Goal: Information Seeking & Learning: Find specific fact

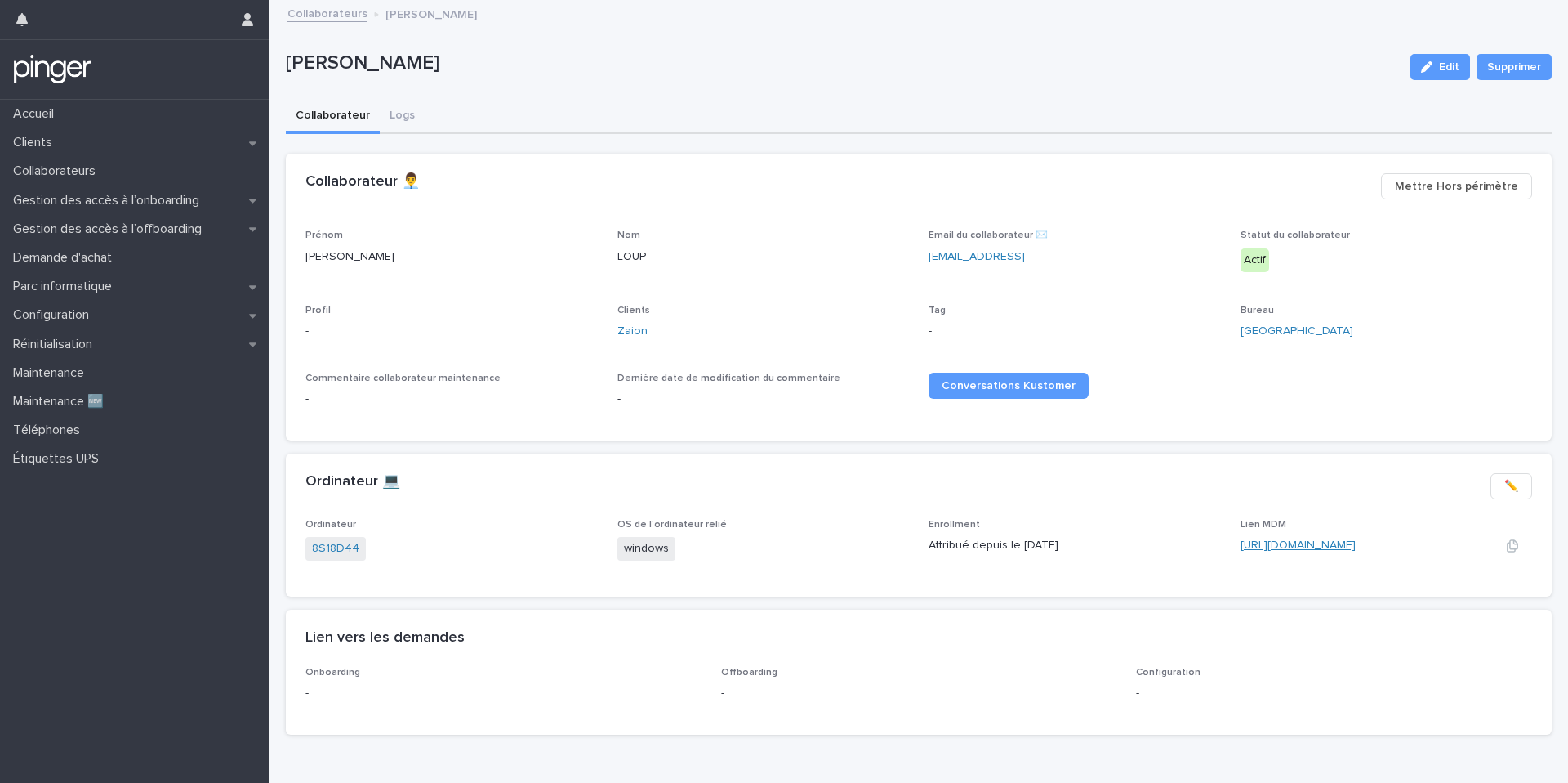
click at [1262, 548] on link "[URL][DOMAIN_NAME]" at bounding box center [1298, 545] width 115 height 12
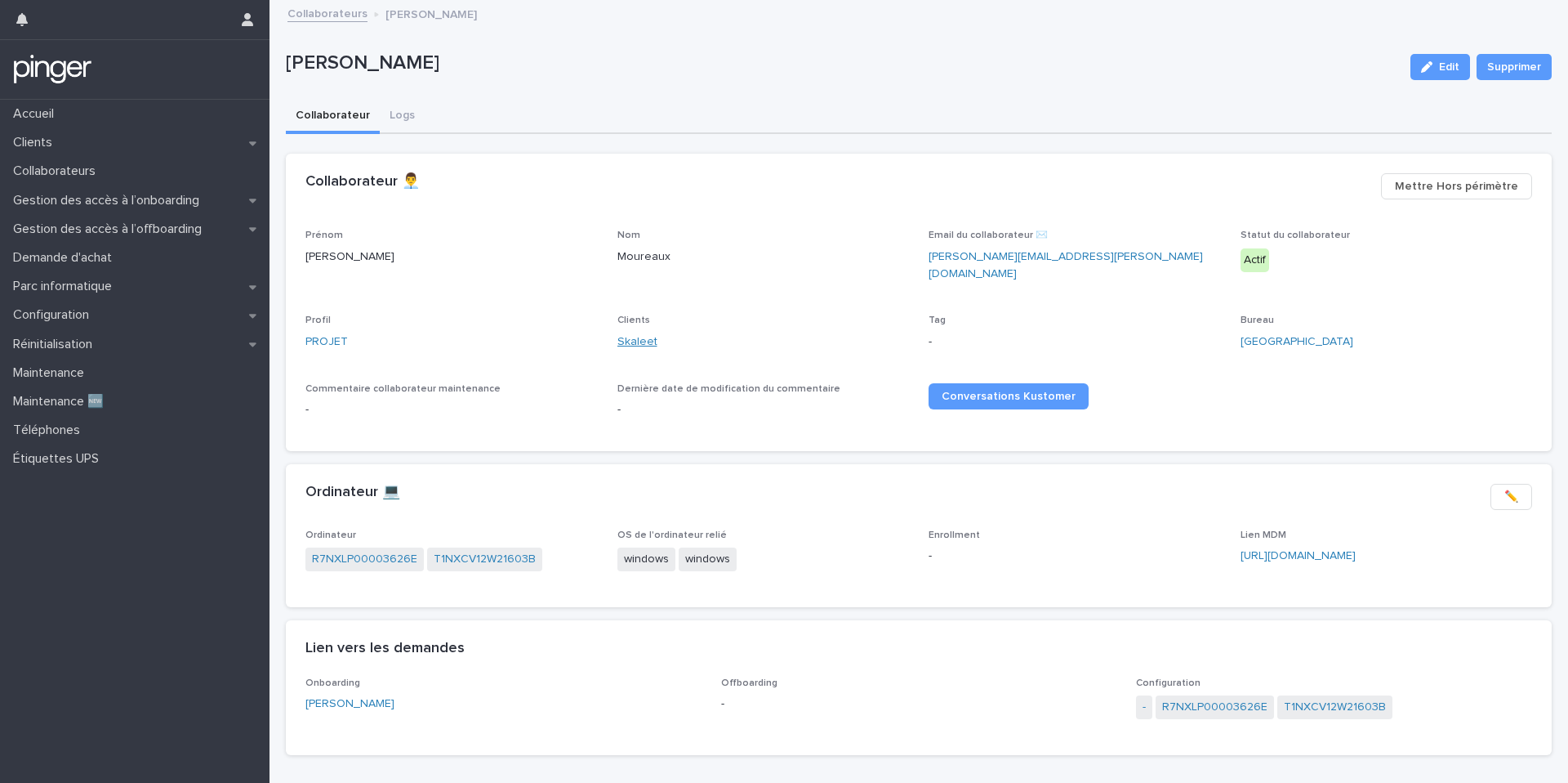
click at [638, 334] on link "Skaleet" at bounding box center [637, 342] width 40 height 17
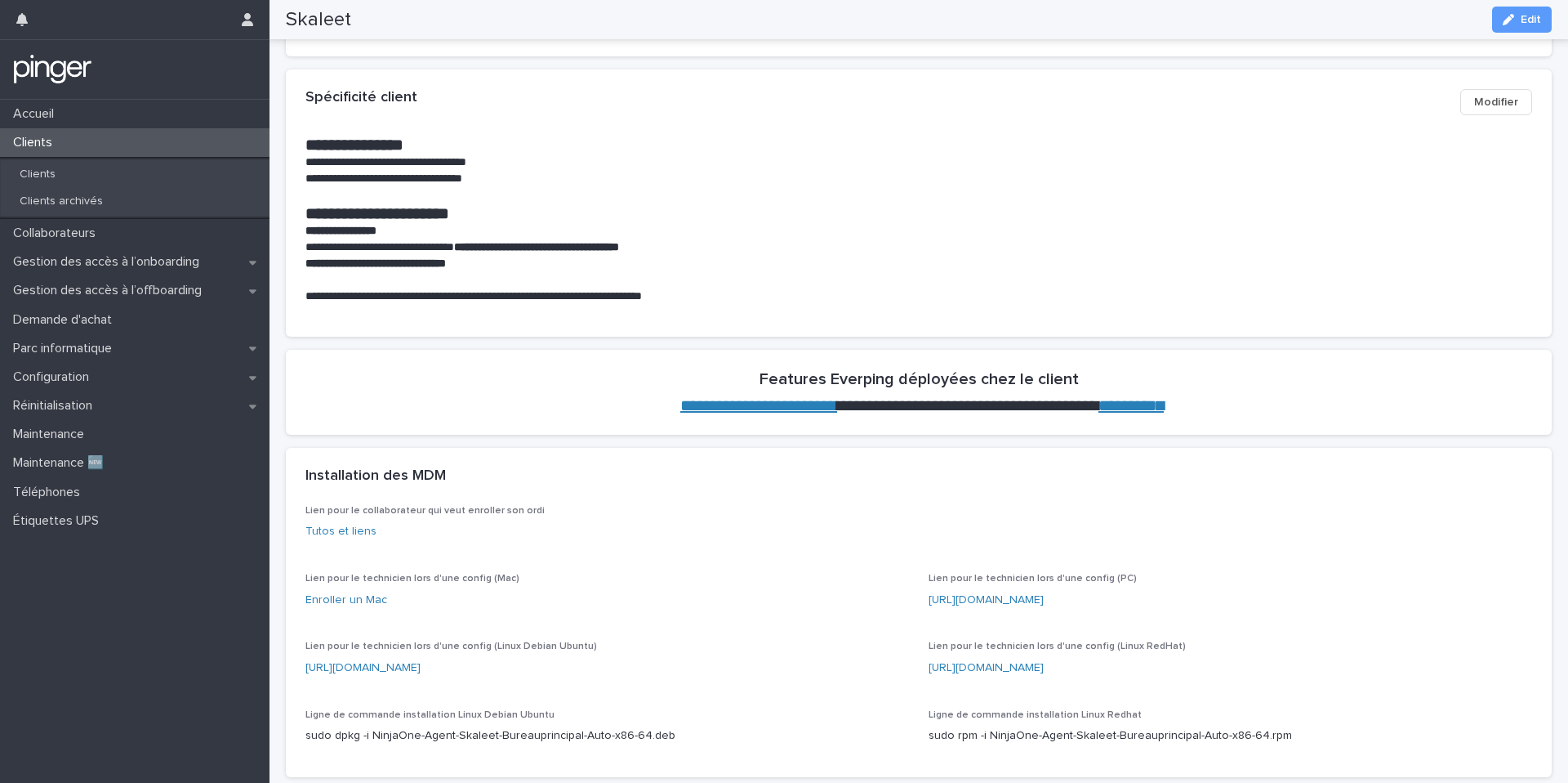
scroll to position [54, 0]
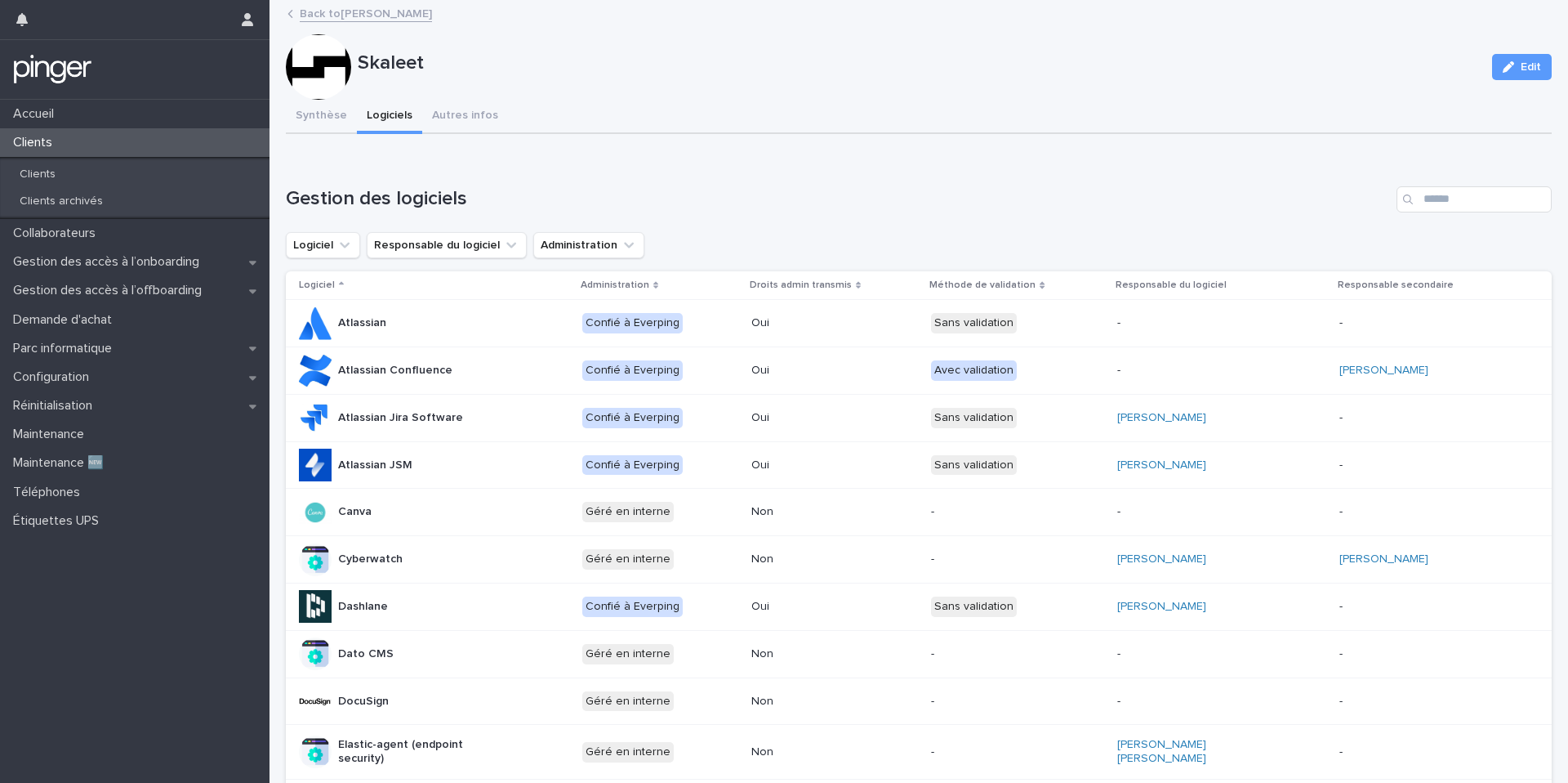
scroll to position [608, 0]
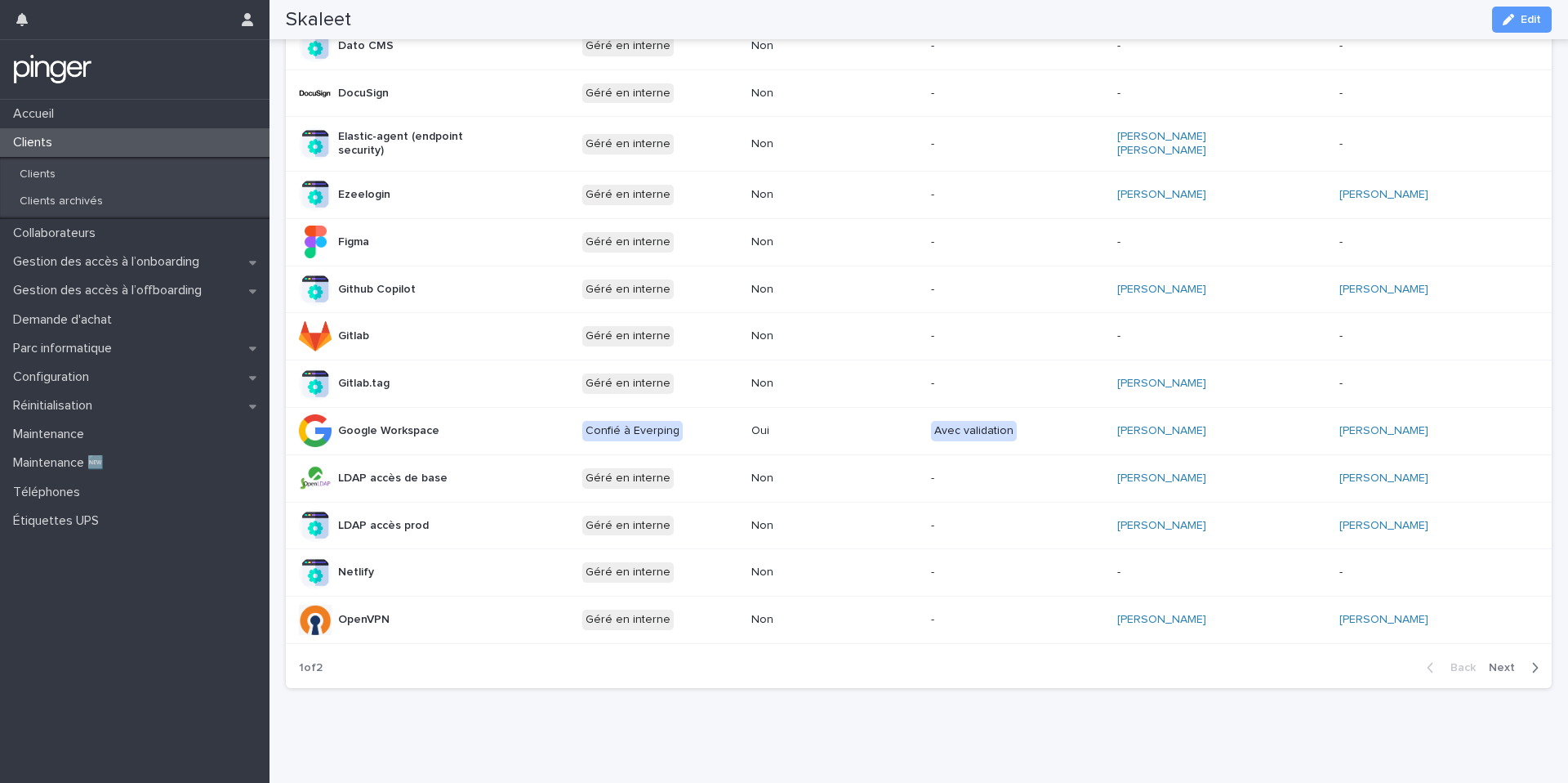
click at [1497, 663] on span "Next" at bounding box center [1507, 667] width 36 height 12
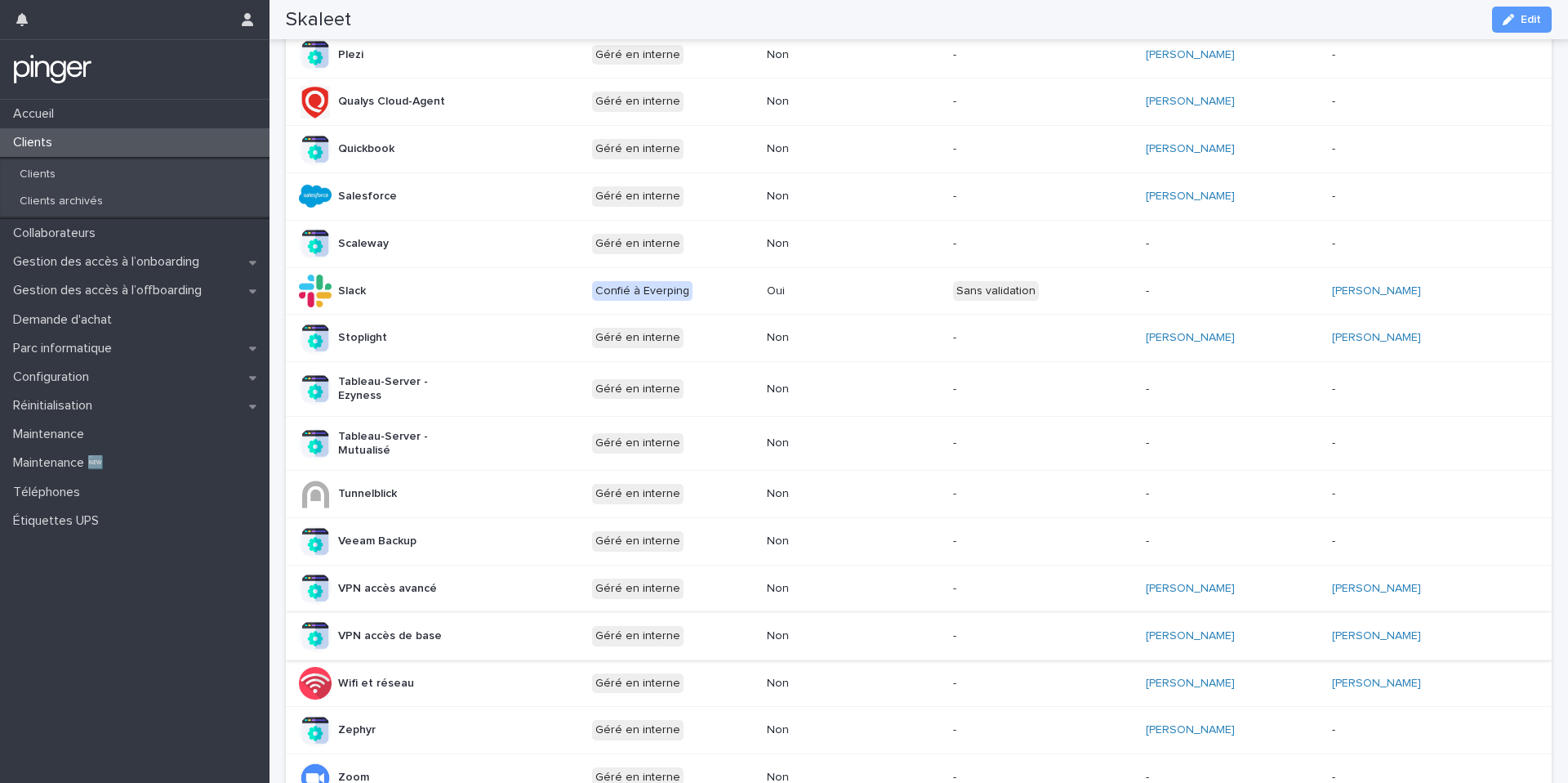
scroll to position [553, 0]
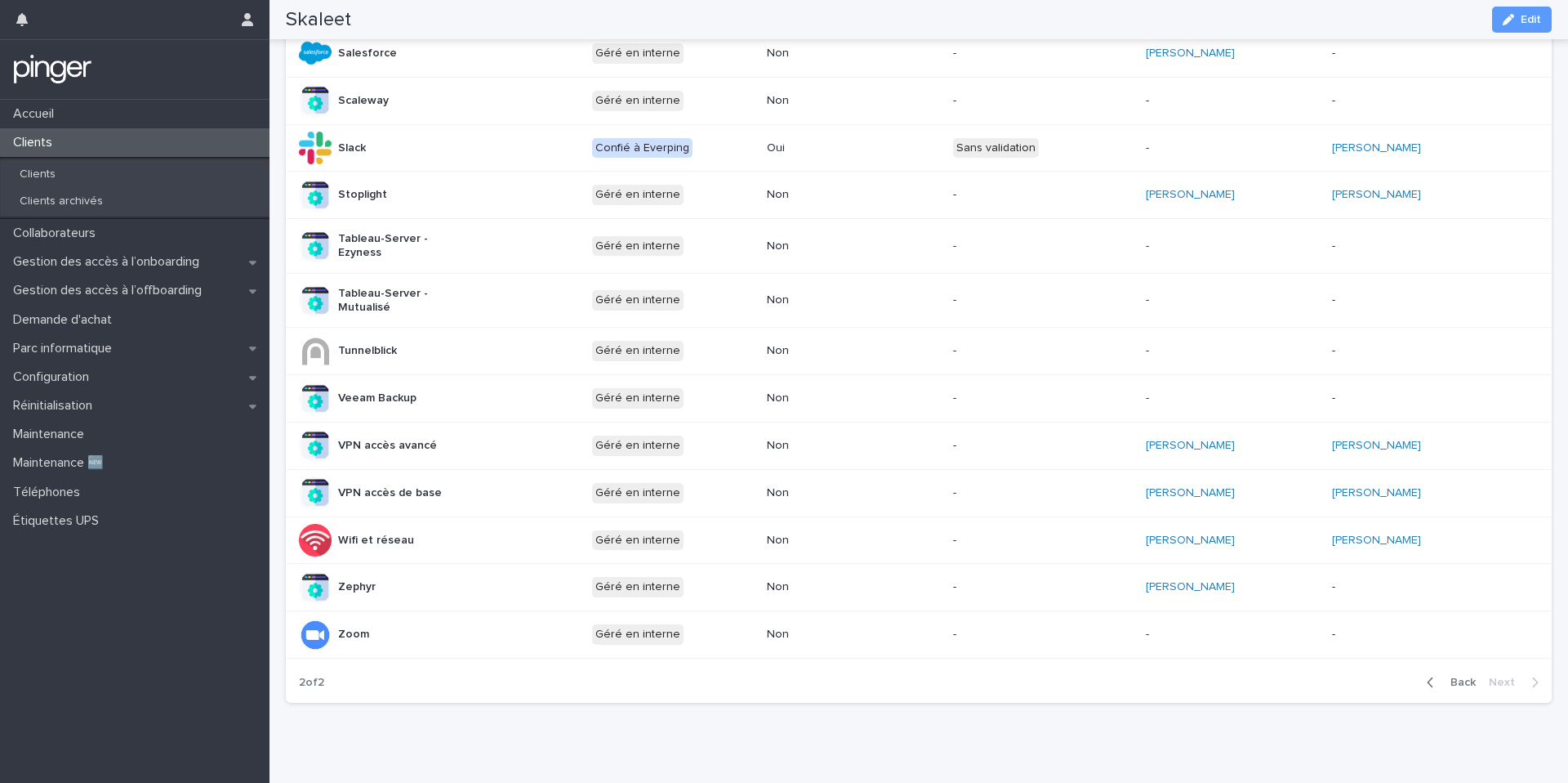
click at [1455, 677] on span "Back" at bounding box center [1457, 682] width 35 height 12
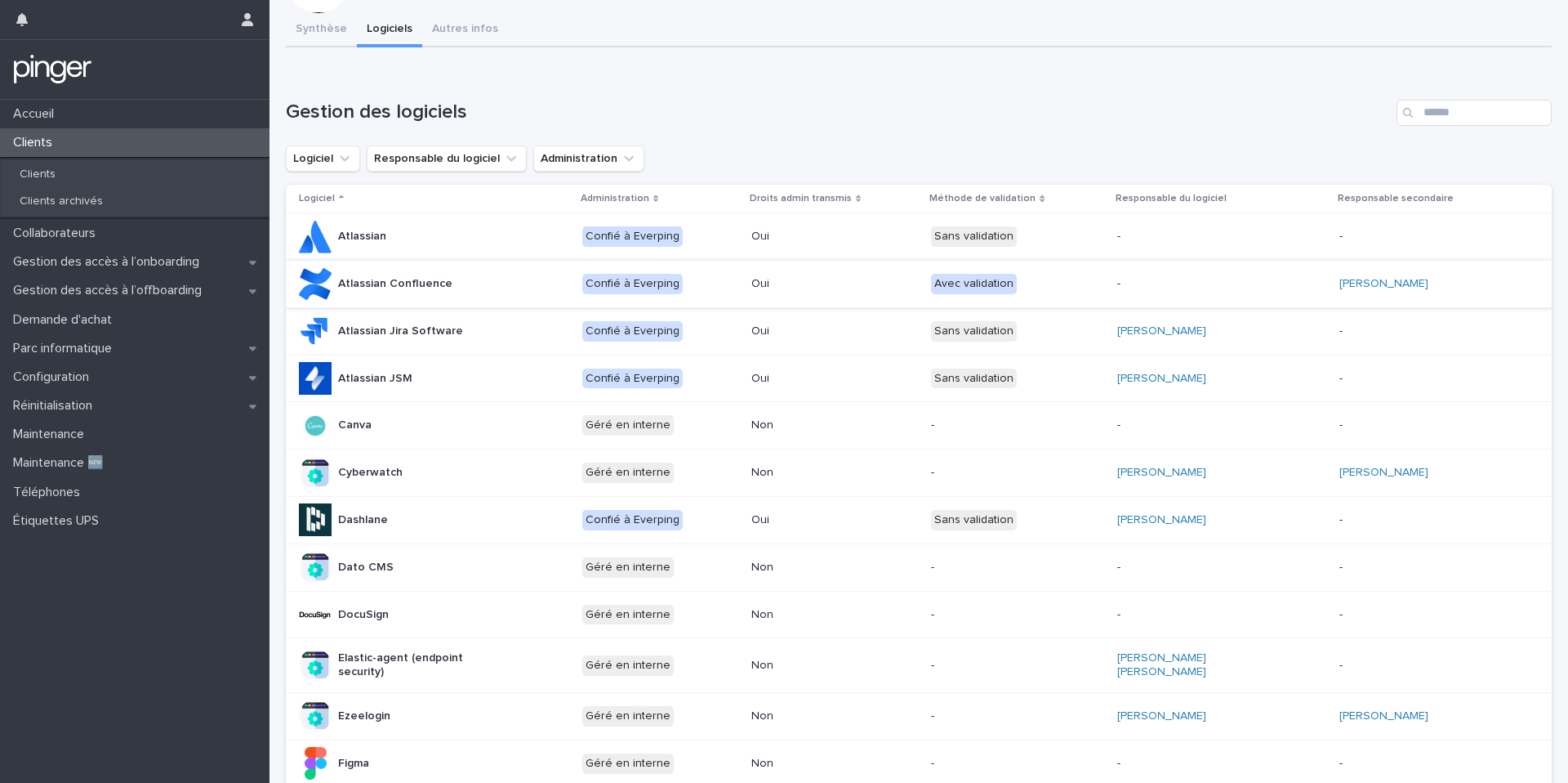
scroll to position [0, 0]
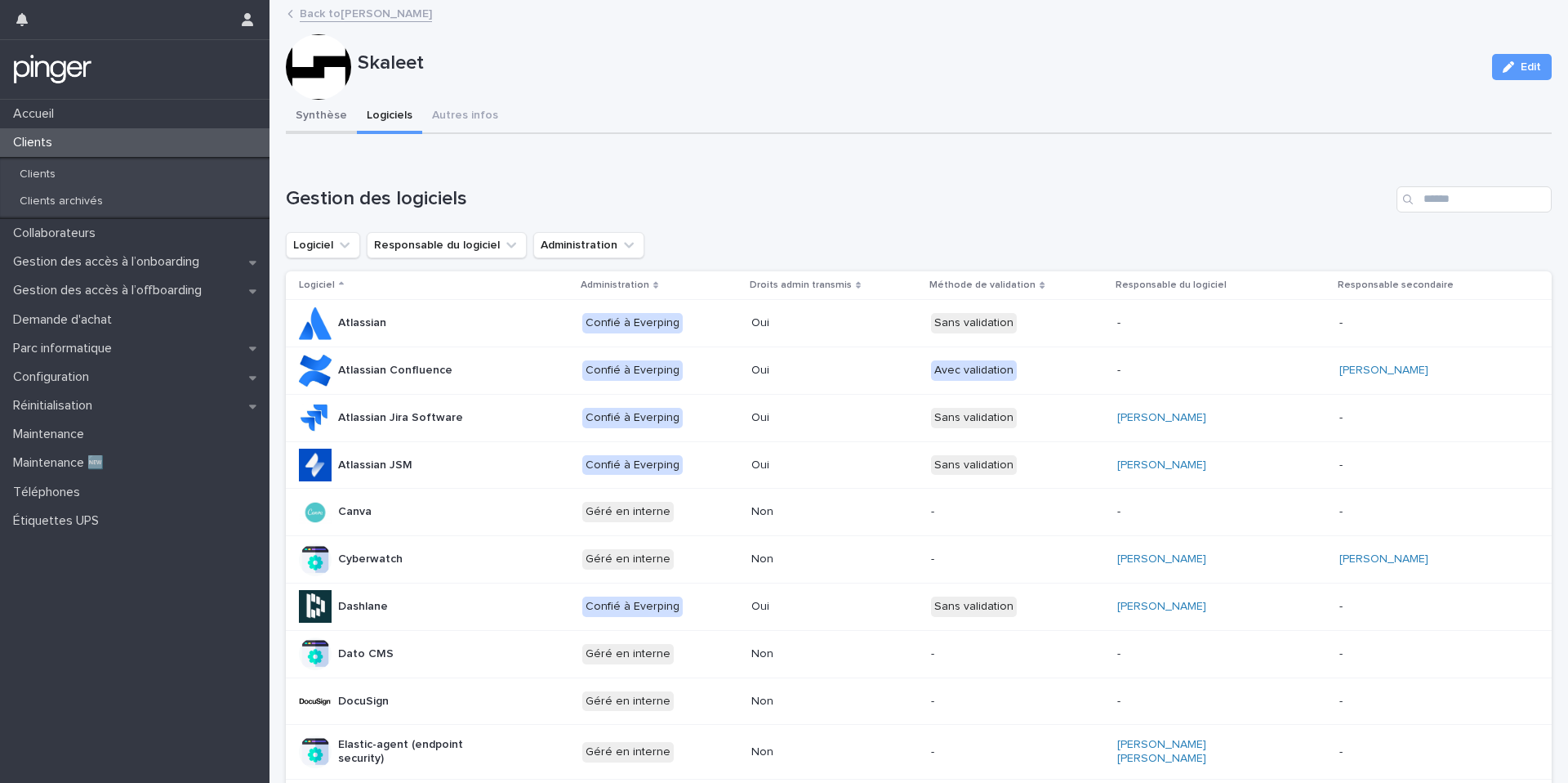
click at [343, 120] on button "Synthèse" at bounding box center [322, 117] width 71 height 34
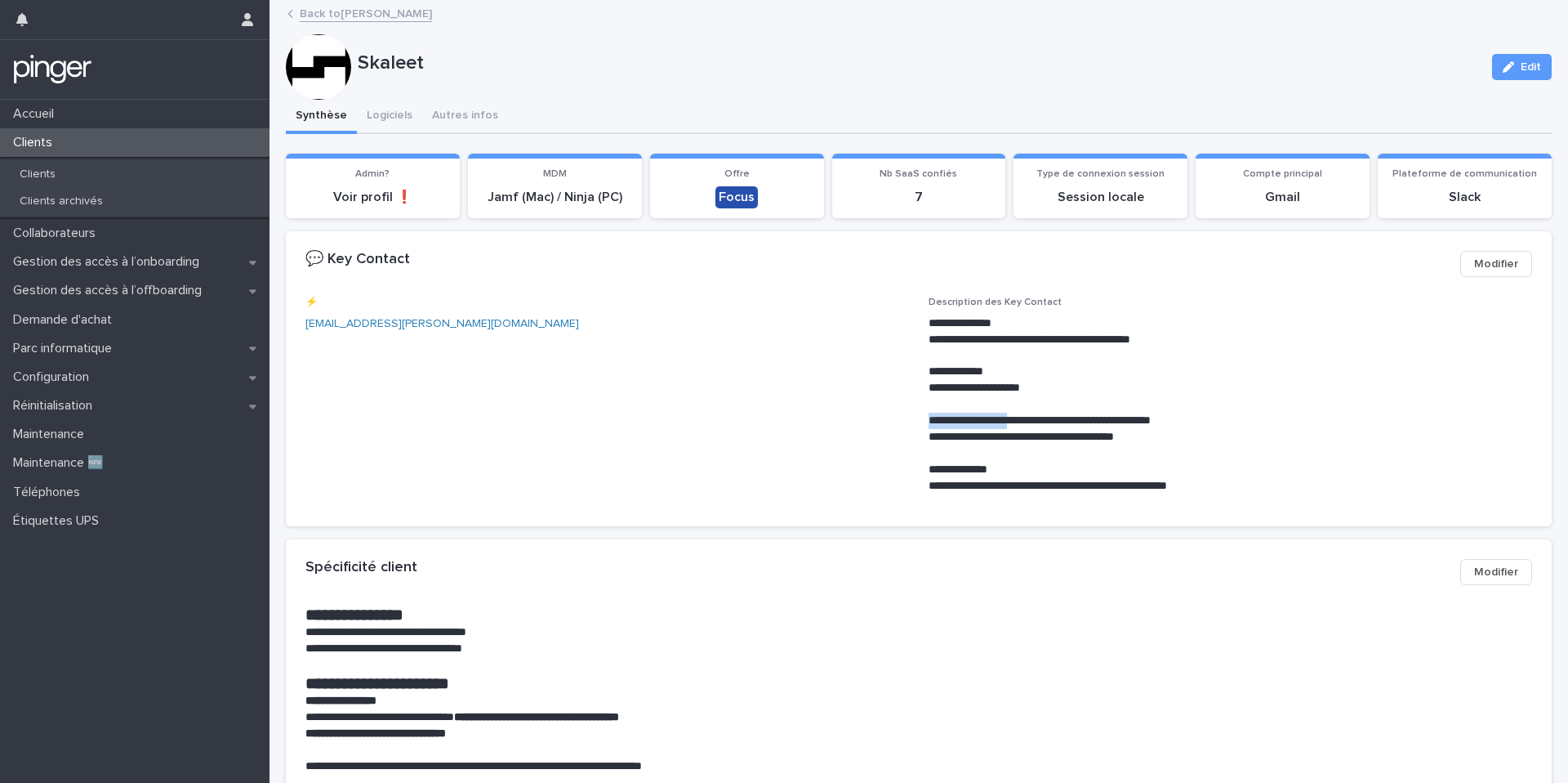
drag, startPoint x: 930, startPoint y: 418, endPoint x: 1047, endPoint y: 424, distance: 117.2
click at [1047, 424] on p "**********" at bounding box center [1230, 421] width 603 height 16
copy p "**********"
